Goal: Information Seeking & Learning: Find contact information

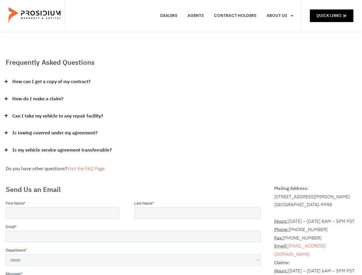
click at [181, 138] on div "Is towing covered under my agreement?" at bounding box center [181, 133] width 351 height 17
click at [181, 82] on div "How can I get a copy of my contract?" at bounding box center [181, 81] width 351 height 17
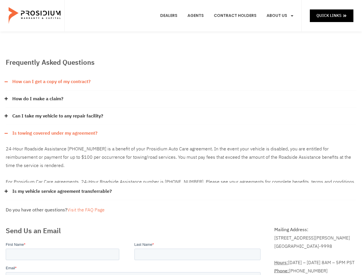
click at [51, 82] on link "How can I get a copy of my contract?" at bounding box center [51, 82] width 78 height 8
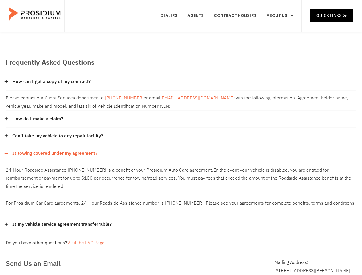
click at [181, 99] on link "[EMAIL_ADDRESS][DOMAIN_NAME]" at bounding box center [197, 98] width 74 height 7
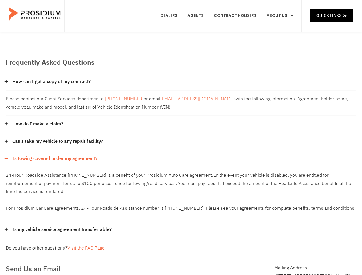
click at [38, 99] on div "Please contact our Client Services department at [PHONE_NUMBER] or email [EMAIL…" at bounding box center [181, 104] width 351 height 26
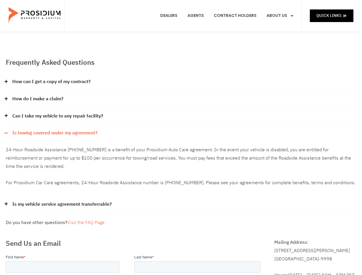
click at [181, 116] on div "Can I take my vehicle to any repair facility?" at bounding box center [181, 116] width 351 height 17
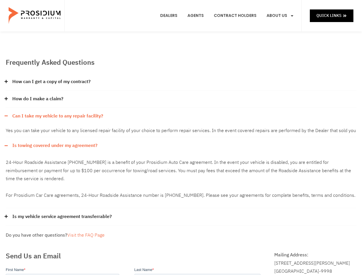
click at [58, 116] on link "Can I take my vehicle to any repair facility?" at bounding box center [57, 116] width 91 height 8
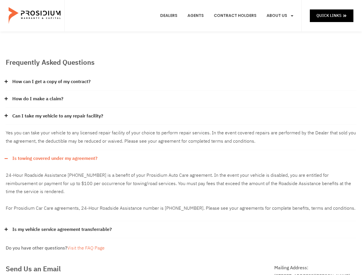
click at [181, 133] on div "Yes you can take your vehicle to any licensed repair facility of your choice to…" at bounding box center [181, 138] width 351 height 26
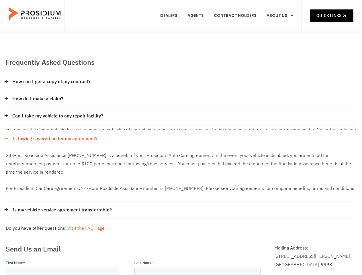
click at [55, 133] on div "How can I get a copy of my contract? Please contact our Client Services departm…" at bounding box center [181, 145] width 351 height 145
click at [181, 152] on p "24-Hour Roadside Assistance [PHONE_NUMBER] is a benefit of your Prosidium Auto …" at bounding box center [181, 172] width 351 height 41
